Goal: Information Seeking & Learning: Learn about a topic

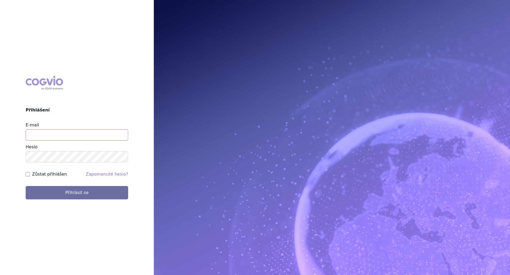
click at [51, 136] on input "E-mail" at bounding box center [77, 134] width 103 height 11
type input "Karel-Josef.Leufen@sanofi.com"
drag, startPoint x: 91, startPoint y: 133, endPoint x: 25, endPoint y: 133, distance: 65.1
click at [25, 133] on div "COGVIO Přihlášení E-mail Karel-Josef.Leufen@sanofi.com Heslo Zůstat přihlášen Z…" at bounding box center [77, 138] width 154 height 132
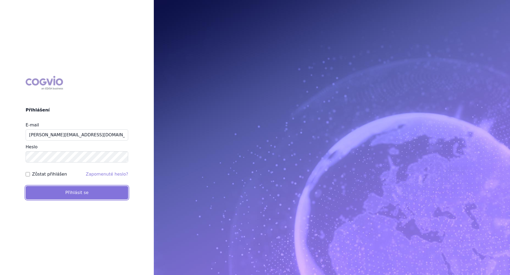
click at [98, 190] on button "Přihlásit se" at bounding box center [77, 192] width 103 height 13
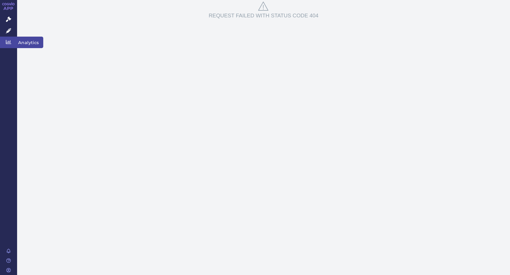
click at [9, 41] on icon at bounding box center [8, 41] width 5 height 5
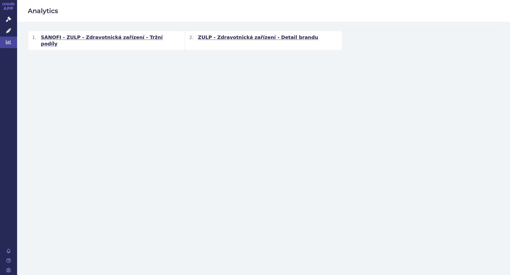
click at [143, 36] on span "SANOFI - ZULP - Zdravotnická zařízení - Tržní podíly" at bounding box center [111, 40] width 140 height 13
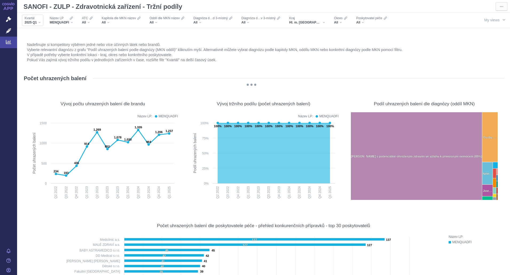
click at [39, 22] on div "2025 Q1" at bounding box center [33, 22] width 16 height 4
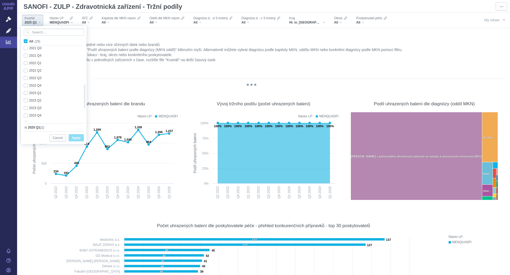
checkbox input "true"
click at [33, 102] on div "2024 Q3 Only" at bounding box center [51, 102] width 61 height 7
checkbox input "true"
click at [35, 116] on div "2025 Q1 Only" at bounding box center [51, 117] width 61 height 7
click at [36, 117] on div "2025 Q1 Only" at bounding box center [51, 117] width 61 height 7
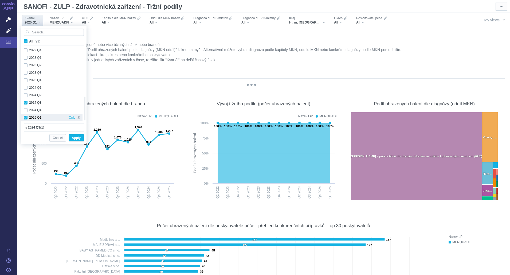
checkbox input "true"
click at [35, 93] on div "2024 Q2 Only" at bounding box center [51, 94] width 61 height 7
checkbox input "true"
click at [32, 109] on div "2024 Q4 Only" at bounding box center [51, 109] width 61 height 7
checkbox input "true"
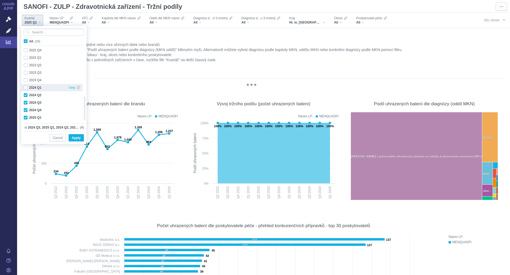
click at [34, 87] on div "2024 Q1 Only" at bounding box center [51, 87] width 61 height 7
checkbox input "true"
click at [72, 22] on div "MENQUADFI" at bounding box center [61, 22] width 23 height 4
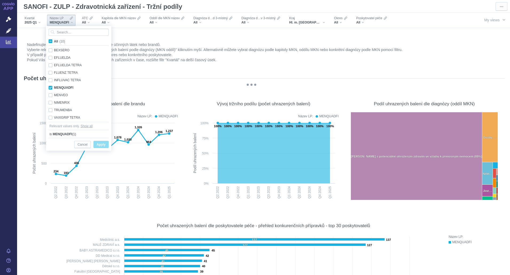
click at [54, 42] on span "All (10)" at bounding box center [59, 42] width 11 height 4
click at [54, 42] on input "All (10)" at bounding box center [55, 39] width 3 height 3
checkbox input "true"
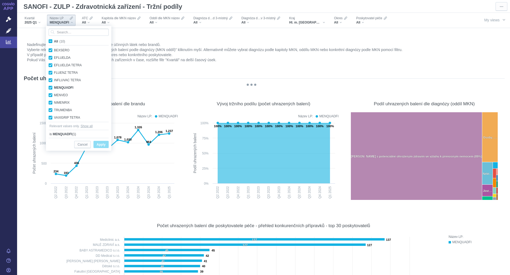
checkbox input "true"
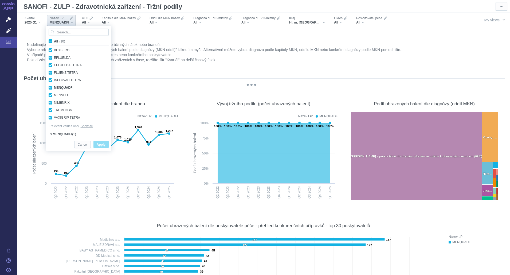
checkbox input "true"
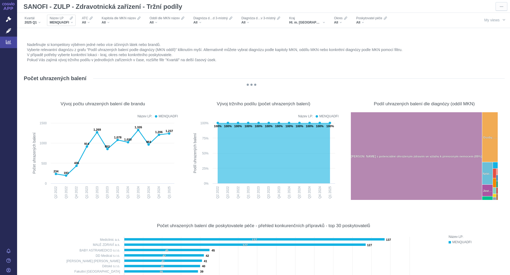
click at [74, 25] on div "Název LP MENQUADFI" at bounding box center [61, 20] width 29 height 11
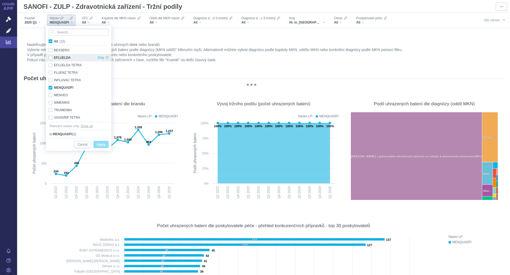
click at [57, 56] on div "EFLUELDA Only" at bounding box center [78, 57] width 65 height 7
checkbox input "true"
click at [62, 64] on div "EFLUELDA TETRA Only" at bounding box center [78, 64] width 65 height 7
checkbox input "true"
click at [65, 72] on div "FLUENZ TETRA Only" at bounding box center [78, 72] width 65 height 7
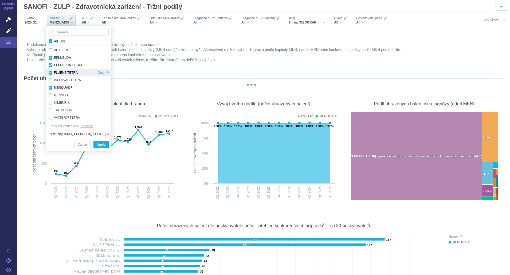
checkbox input "true"
click at [71, 80] on div "INFLUVAC TETRA Only" at bounding box center [78, 79] width 65 height 7
checkbox input "true"
click at [66, 87] on div "MENQUADFI Only" at bounding box center [78, 87] width 65 height 7
checkbox input "false"
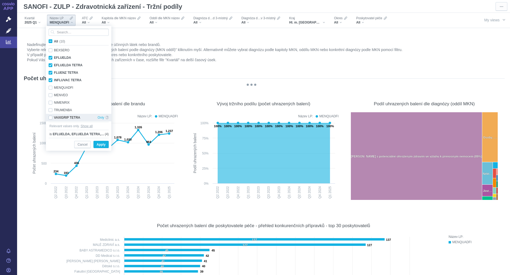
click at [68, 116] on div "VAXIGRIP TETRA Only" at bounding box center [78, 117] width 65 height 7
checkbox input "true"
click at [103, 144] on span "Apply" at bounding box center [101, 144] width 9 height 7
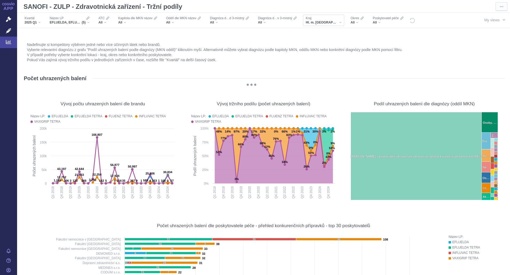
click at [325, 22] on div "Hl. m. Praha" at bounding box center [324, 22] width 36 height 4
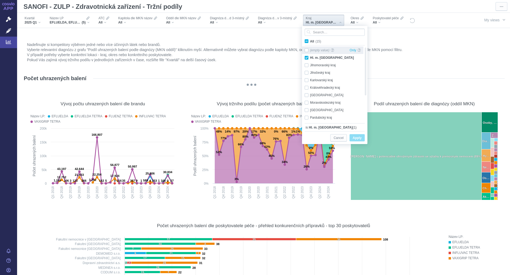
click at [317, 49] on div "(empty value) Only" at bounding box center [332, 49] width 61 height 7
checkbox input "true"
click at [310, 42] on span "All (15)" at bounding box center [315, 42] width 11 height 4
click at [310, 42] on input "All (15)" at bounding box center [311, 39] width 3 height 3
checkbox input "true"
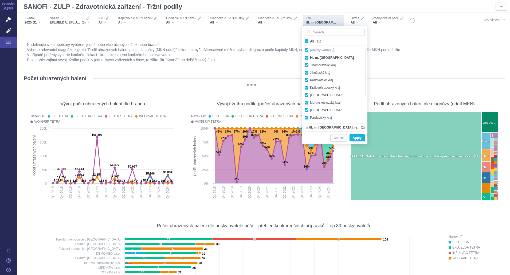
checkbox input "true"
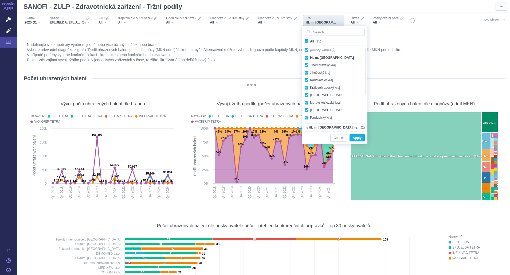
checkbox input "true"
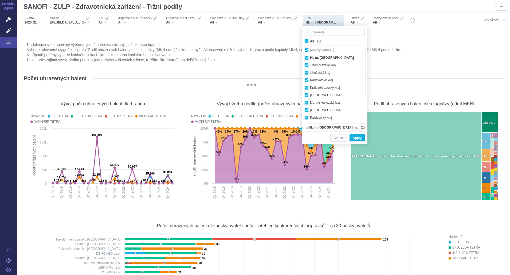
checkbox input "true"
click at [361, 139] on span "Apply" at bounding box center [357, 138] width 9 height 7
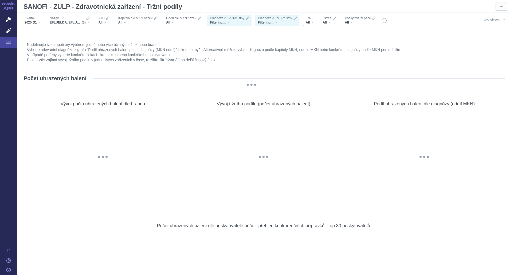
click at [312, 22] on div "All" at bounding box center [310, 22] width 8 height 4
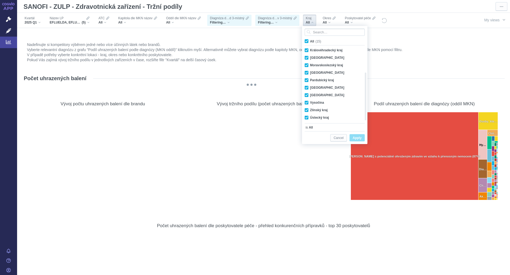
click at [359, 137] on span "Apply" at bounding box center [357, 138] width 9 height 7
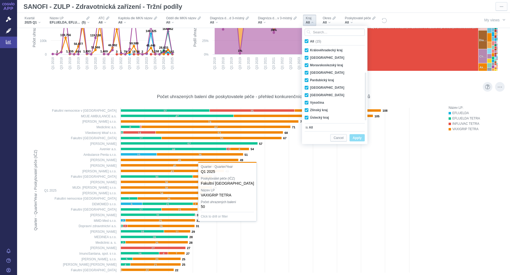
scroll to position [133, 0]
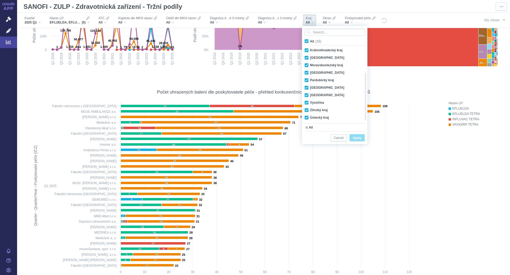
click at [362, 138] on button "Apply" at bounding box center [356, 137] width 15 height 7
click at [340, 138] on span "Cancel" at bounding box center [338, 138] width 10 height 7
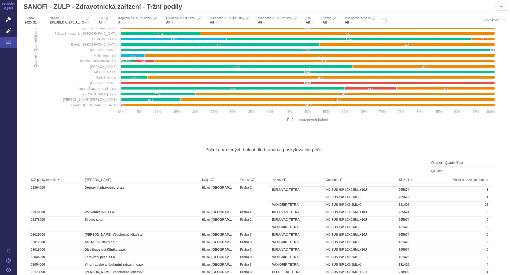
scroll to position [614, 0]
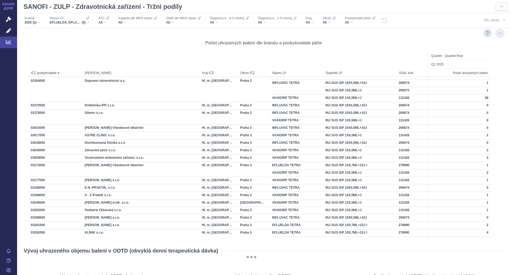
click at [478, 239] on div "Počet uhrazených balení dle brandu a poskytovatele péče Quarter - Quarter/Year …" at bounding box center [263, 135] width 477 height 208
click at [498, 34] on div "More actions" at bounding box center [500, 33] width 10 height 10
click at [436, 45] on span "Export" at bounding box center [452, 45] width 58 height 5
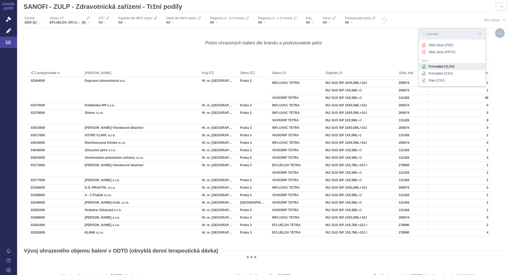
click at [446, 67] on div "Formatted (XLSX)" at bounding box center [452, 66] width 66 height 7
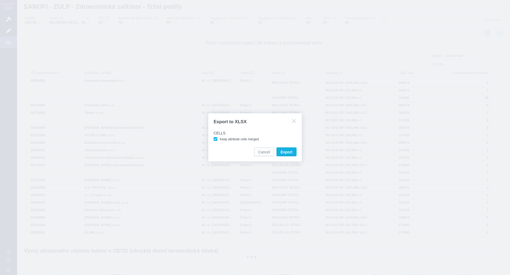
click at [291, 152] on span "Export" at bounding box center [287, 151] width 12 height 5
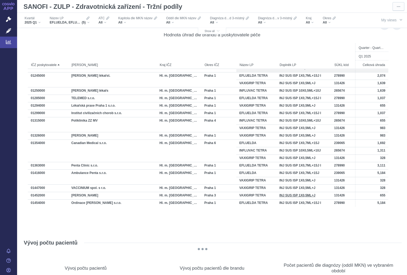
scroll to position [160, 0]
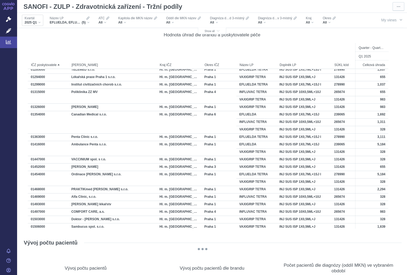
click at [40, 22] on div "2025 Q1" at bounding box center [33, 22] width 16 height 4
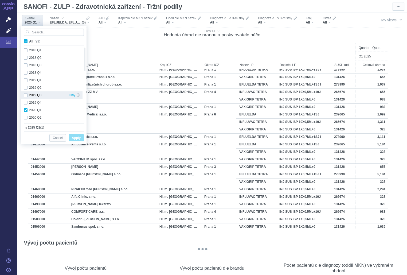
checkbox input "true"
click at [25, 109] on div "2024 Q4 Only" at bounding box center [51, 109] width 61 height 7
checkbox input "true"
click at [25, 102] on div "2024 Q3 Only" at bounding box center [51, 102] width 61 height 7
checkbox input "true"
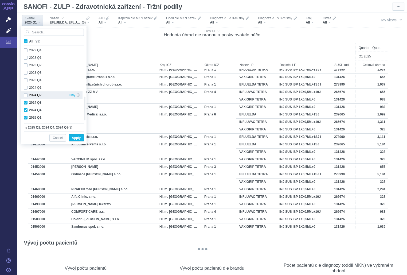
click at [26, 94] on div "2024 Q2 Only" at bounding box center [51, 94] width 61 height 7
checkbox input "true"
click at [27, 87] on div "2024 Q1 Only" at bounding box center [51, 87] width 61 height 7
checkbox input "true"
click at [74, 136] on span "Apply" at bounding box center [76, 138] width 9 height 7
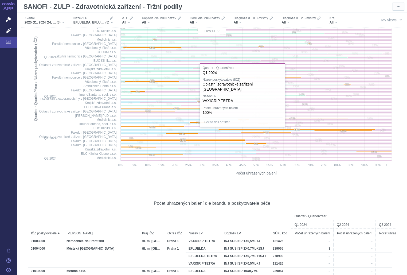
scroll to position [534, 0]
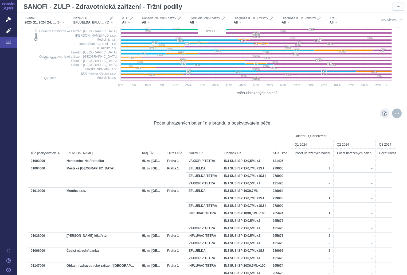
click at [394, 115] on div "More actions" at bounding box center [397, 113] width 10 height 10
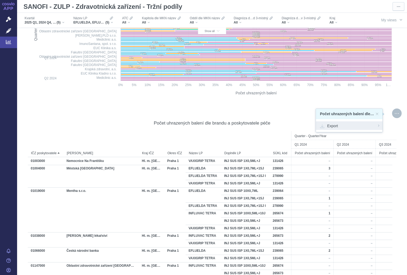
click at [337, 123] on span "Export" at bounding box center [349, 125] width 58 height 5
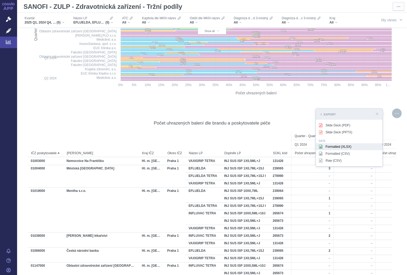
click at [341, 146] on div "Formatted (XLSX)" at bounding box center [349, 146] width 66 height 7
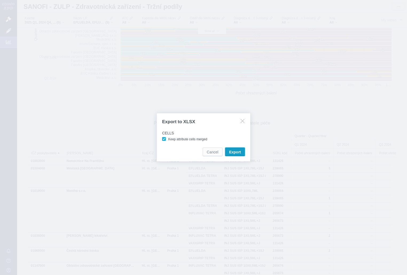
click at [238, 153] on span "Export" at bounding box center [235, 151] width 12 height 5
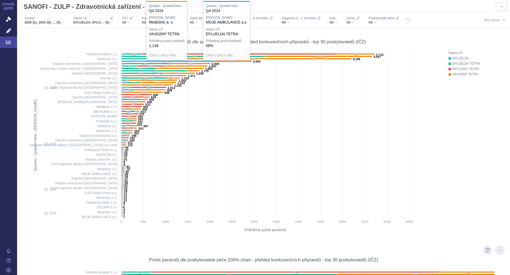
scroll to position [2341, 0]
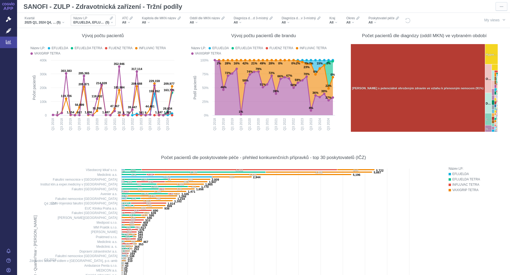
click at [112, 22] on div "EFLUELDA, EFLUELDA TETRA, FLUENZ TETRA, INFLUVAC TETRA, VAXIGRIP TETRA (5)" at bounding box center [93, 22] width 40 height 4
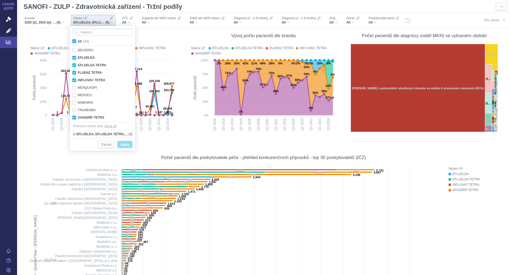
click at [123, 145] on span "Apply" at bounding box center [124, 144] width 9 height 7
click at [61, 23] on div "2025 Q1, 2024 Q4, 2024 Q3, 2024 Q2, 2024 Q1 (5)" at bounding box center [45, 22] width 40 height 4
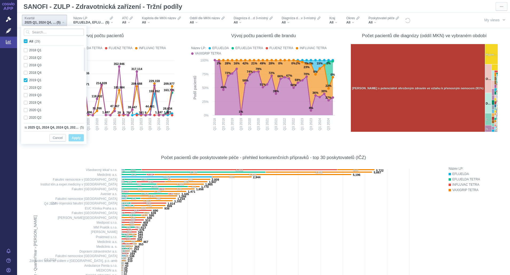
checkbox input "true"
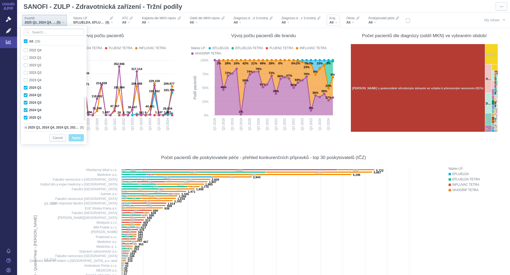
click at [335, 21] on div "All" at bounding box center [333, 22] width 8 height 4
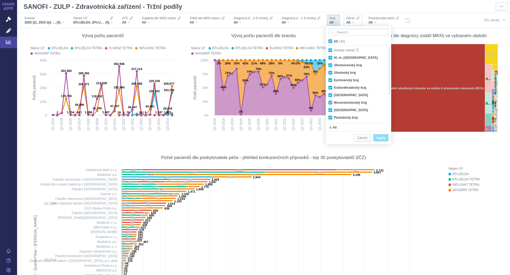
click at [356, 23] on div "All" at bounding box center [352, 22] width 13 height 4
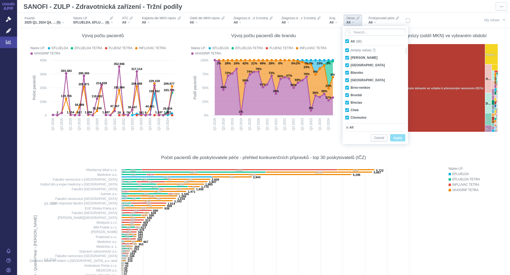
drag, startPoint x: 461, startPoint y: 21, endPoint x: 452, endPoint y: 16, distance: 10.8
click at [461, 21] on div at bounding box center [438, 20] width 55 height 15
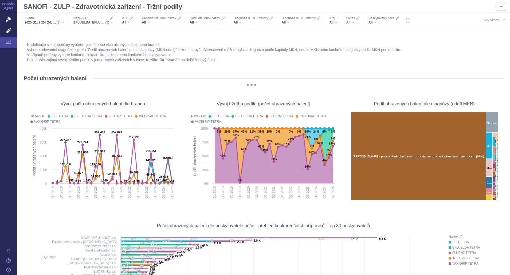
click at [62, 22] on div "2025 Q1, 2024 Q4, 2024 Q3, 2024 Q2, 2024 Q1 (5)" at bounding box center [45, 22] width 40 height 4
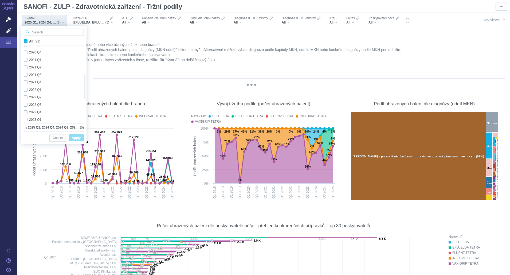
checkbox input "true"
drag, startPoint x: 85, startPoint y: 97, endPoint x: 88, endPoint y: 125, distance: 29.0
click at [88, 125] on body "APP Správní řízení Léčivé přípravky Analytics Notifikace Nápověda Karel Leufen …" at bounding box center [255, 137] width 510 height 275
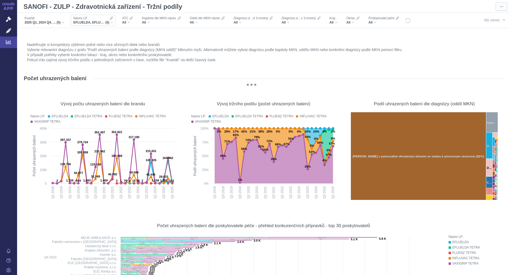
click at [111, 22] on div "EFLUELDA, EFLUELDA TETRA, FLUENZ TETRA, INFLUVAC TETRA, VAXIGRIP TETRA (5)" at bounding box center [93, 22] width 40 height 4
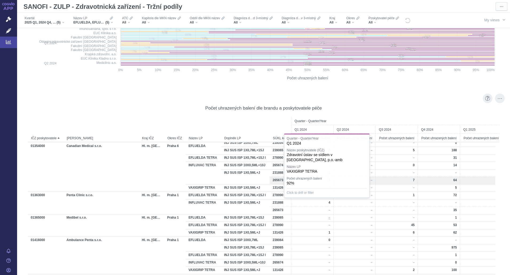
scroll to position [561, 0]
